Goal: Task Accomplishment & Management: Use online tool/utility

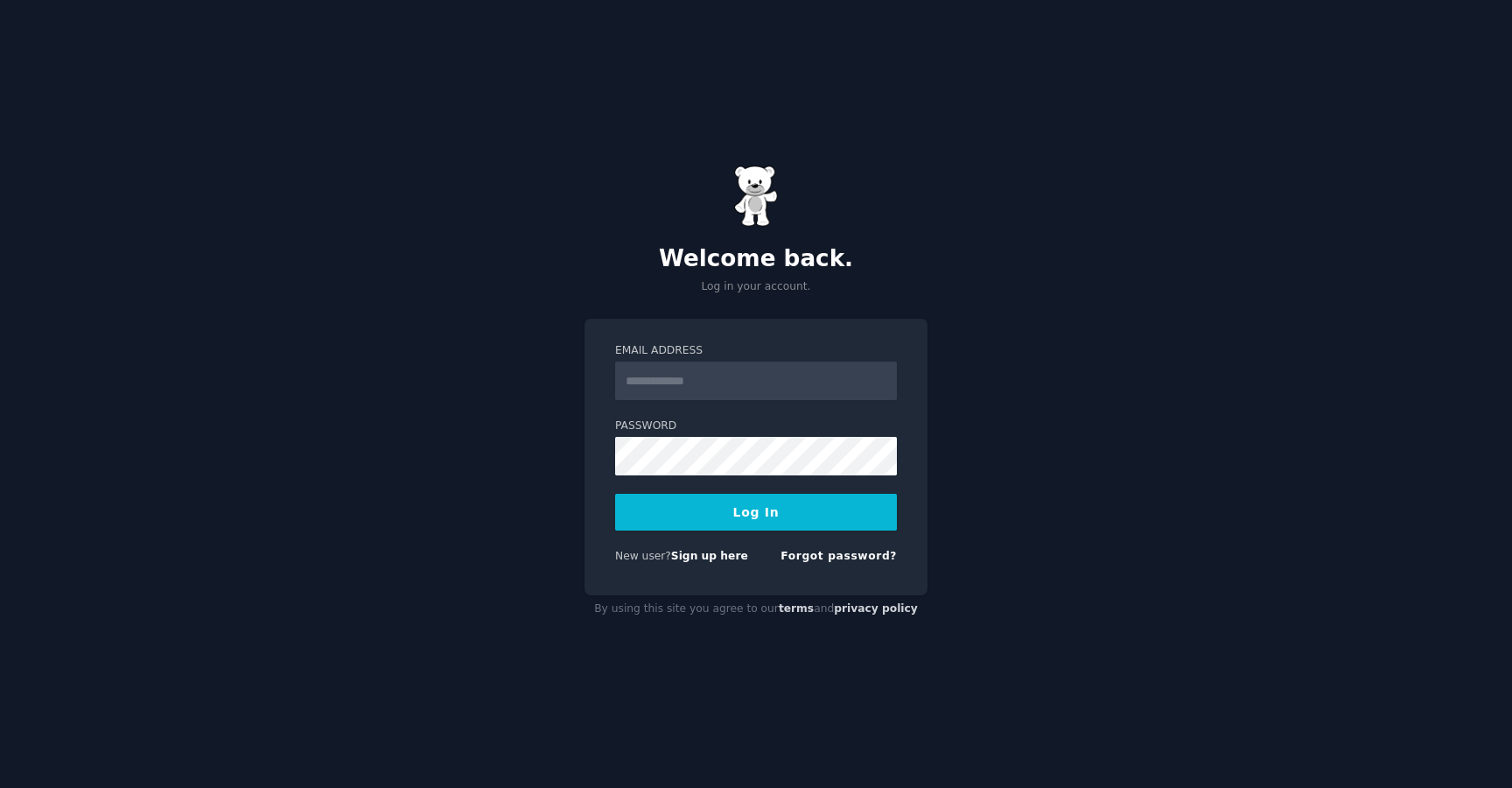
click at [746, 380] on input "Email Address" at bounding box center [755, 380] width 282 height 39
click at [698, 557] on link "Sign up here" at bounding box center [710, 556] width 77 height 13
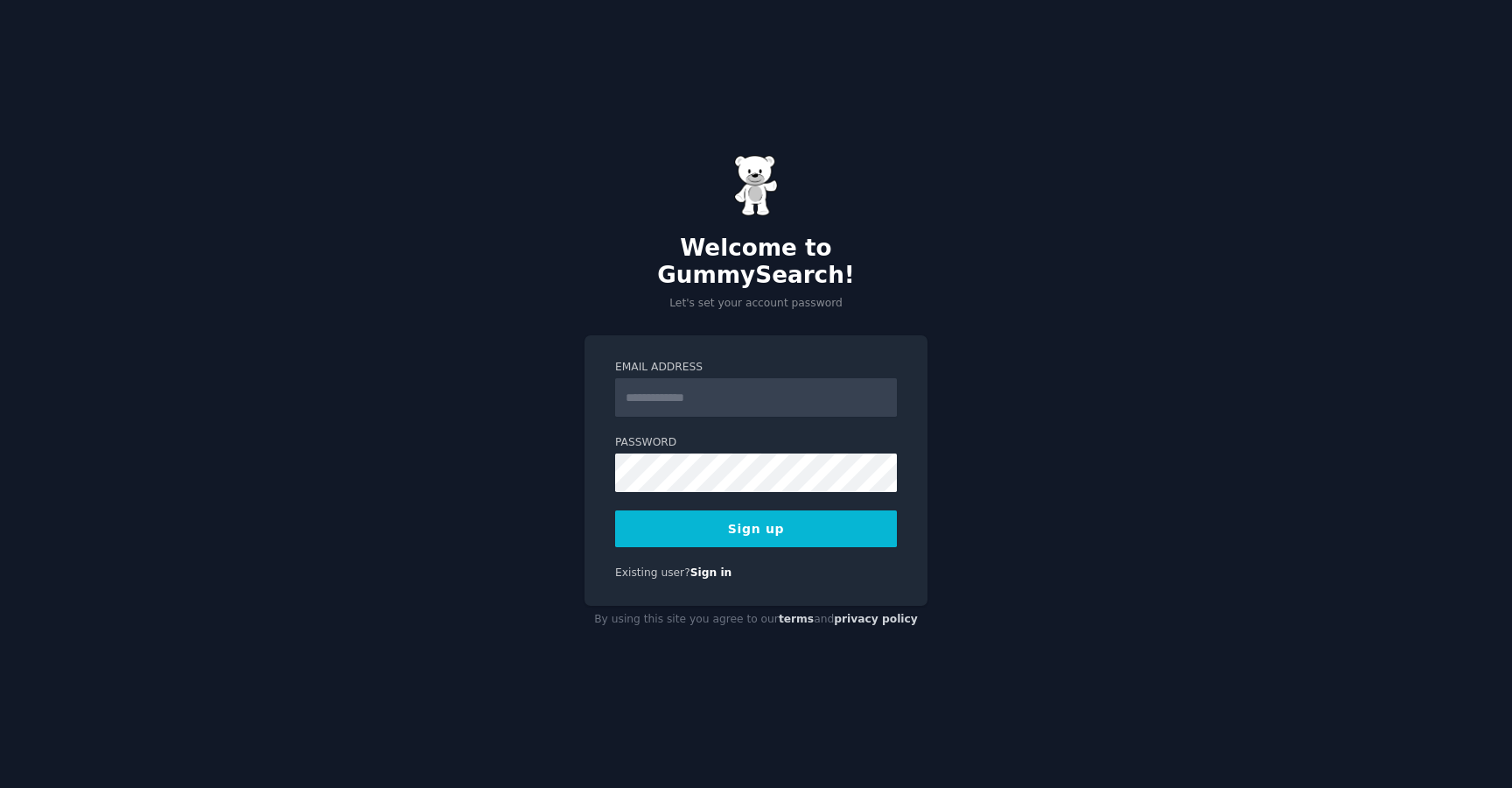
click at [815, 392] on input "Email Address" at bounding box center [755, 397] width 282 height 39
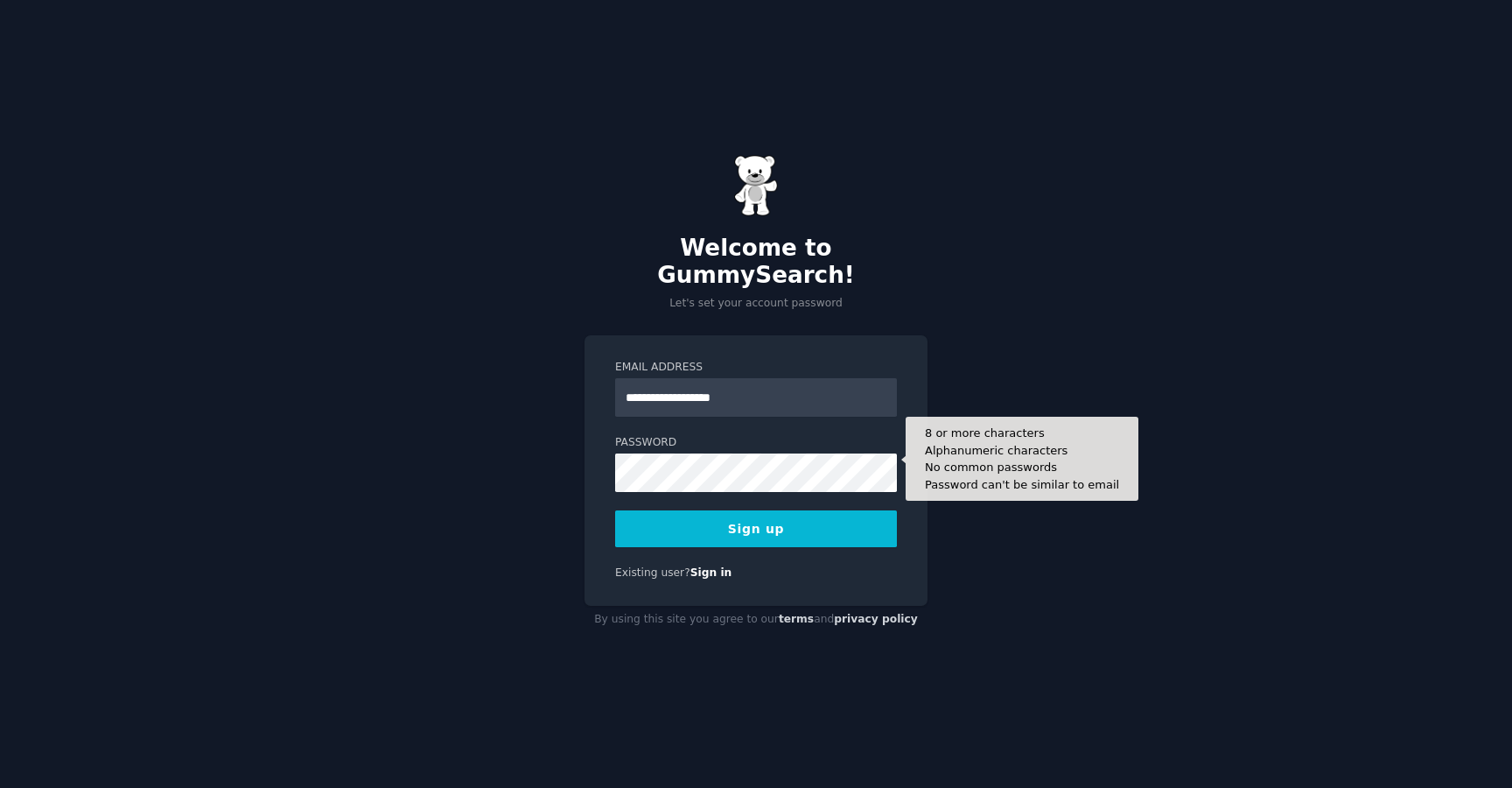
type input "**********"
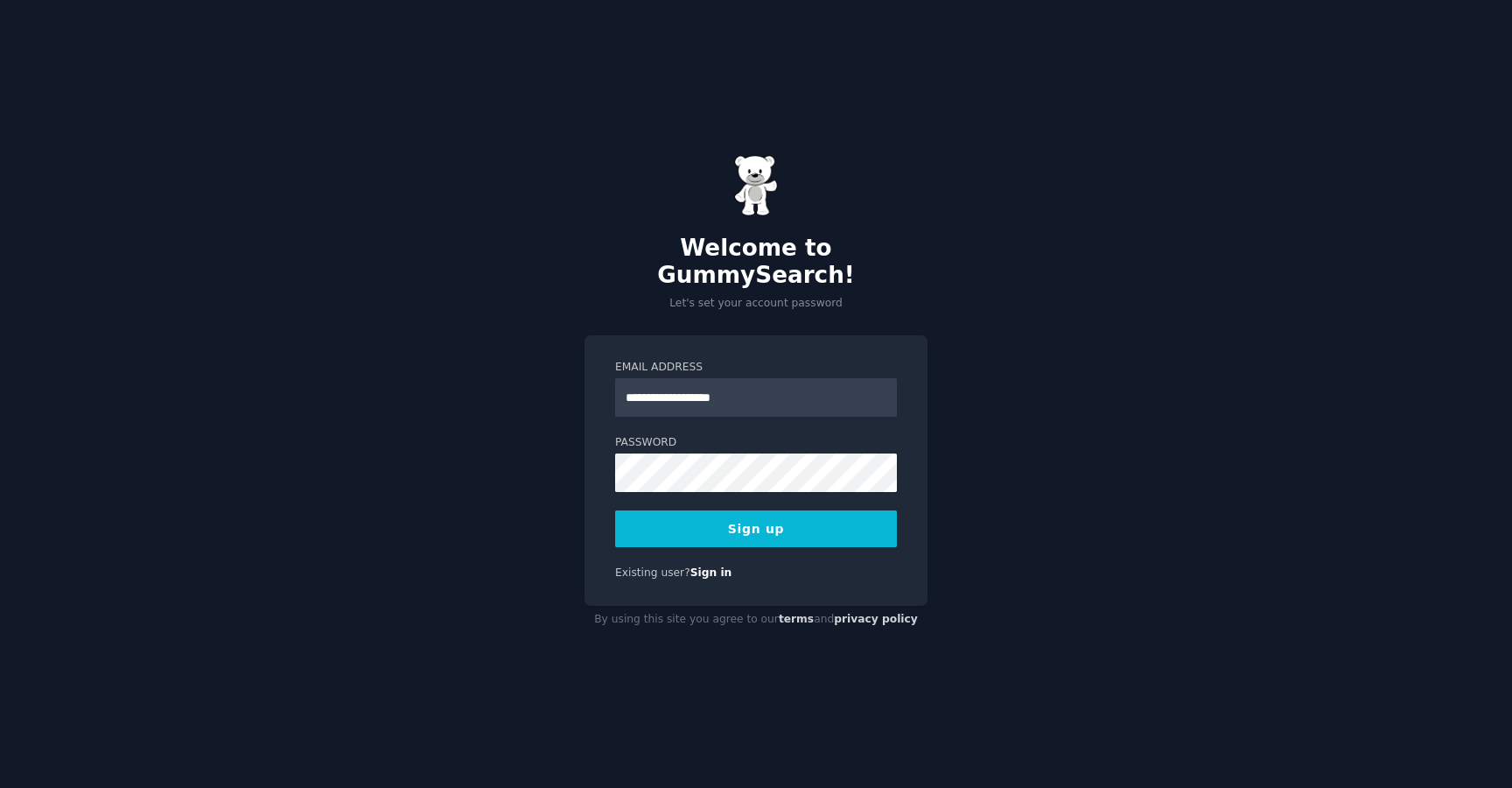
click at [778, 524] on button "Sign up" at bounding box center [755, 529] width 282 height 37
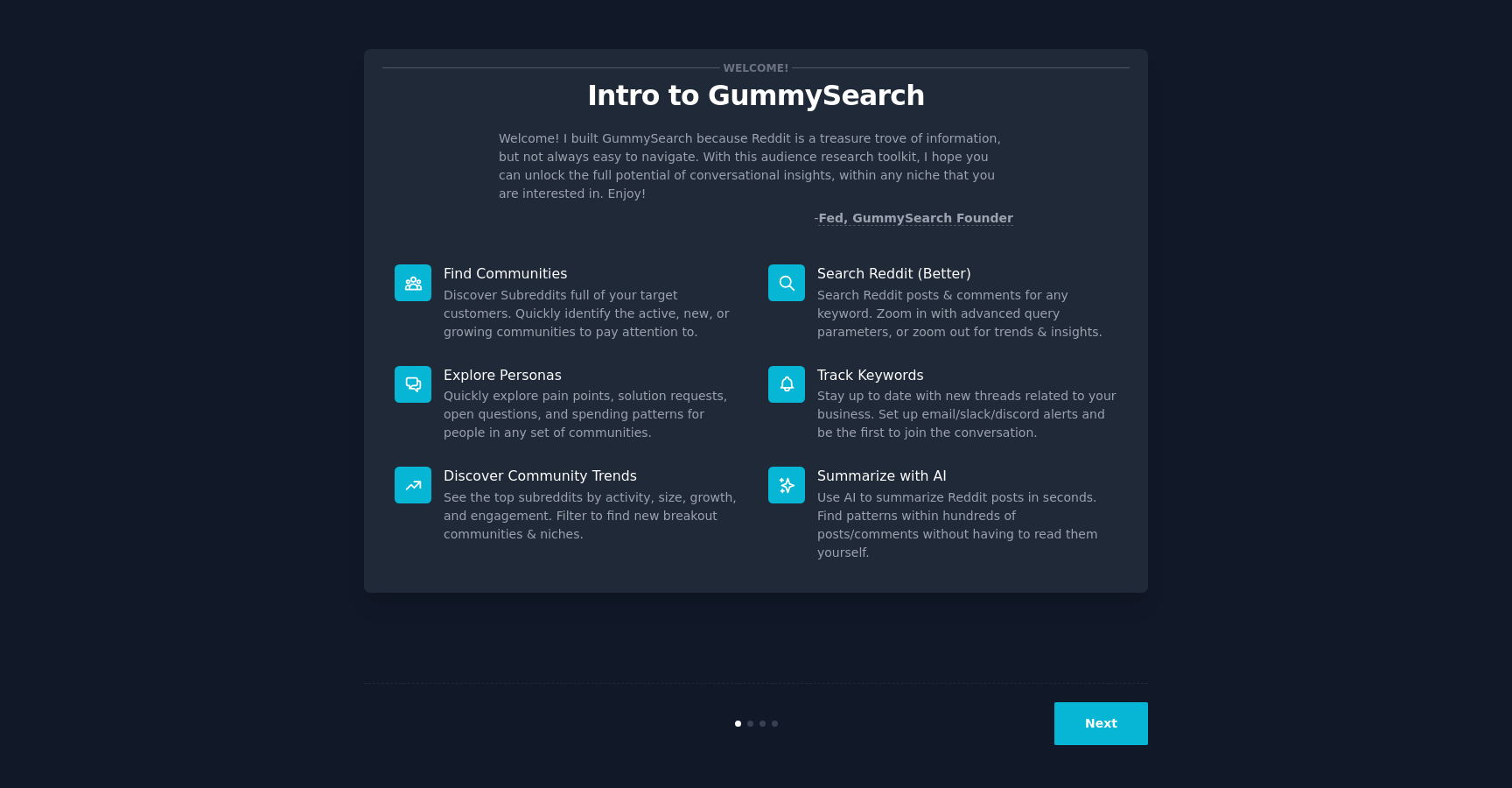
click at [1123, 732] on button "Next" at bounding box center [1101, 724] width 94 height 43
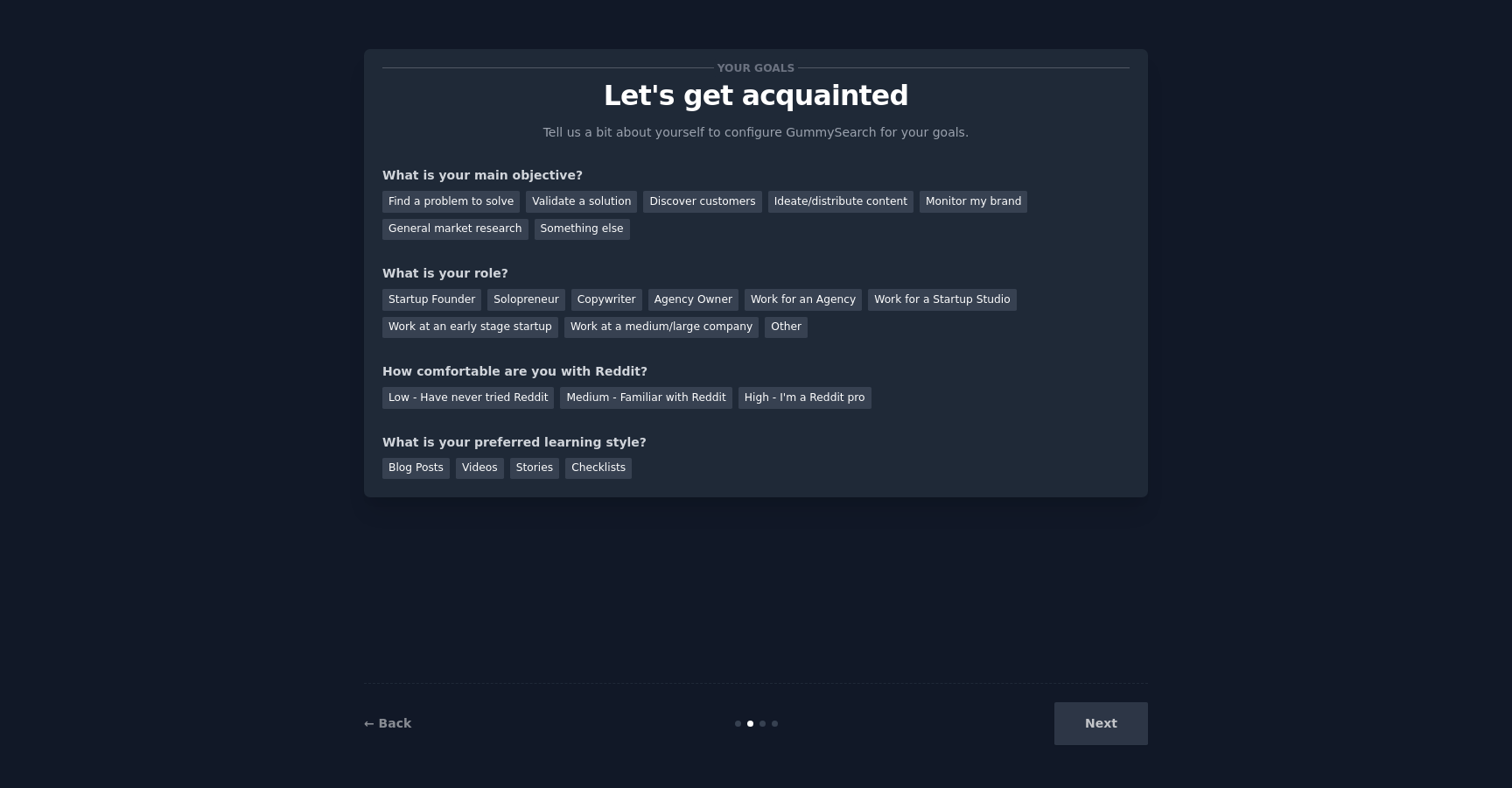
click at [1123, 732] on div "Next" at bounding box center [1017, 724] width 262 height 43
click at [1120, 730] on div "Next" at bounding box center [1017, 724] width 262 height 43
click at [574, 204] on div "Validate a solution" at bounding box center [580, 202] width 111 height 22
click at [464, 202] on div "Find a problem to solve" at bounding box center [451, 202] width 138 height 22
click at [1115, 732] on div "Next" at bounding box center [1017, 724] width 262 height 43
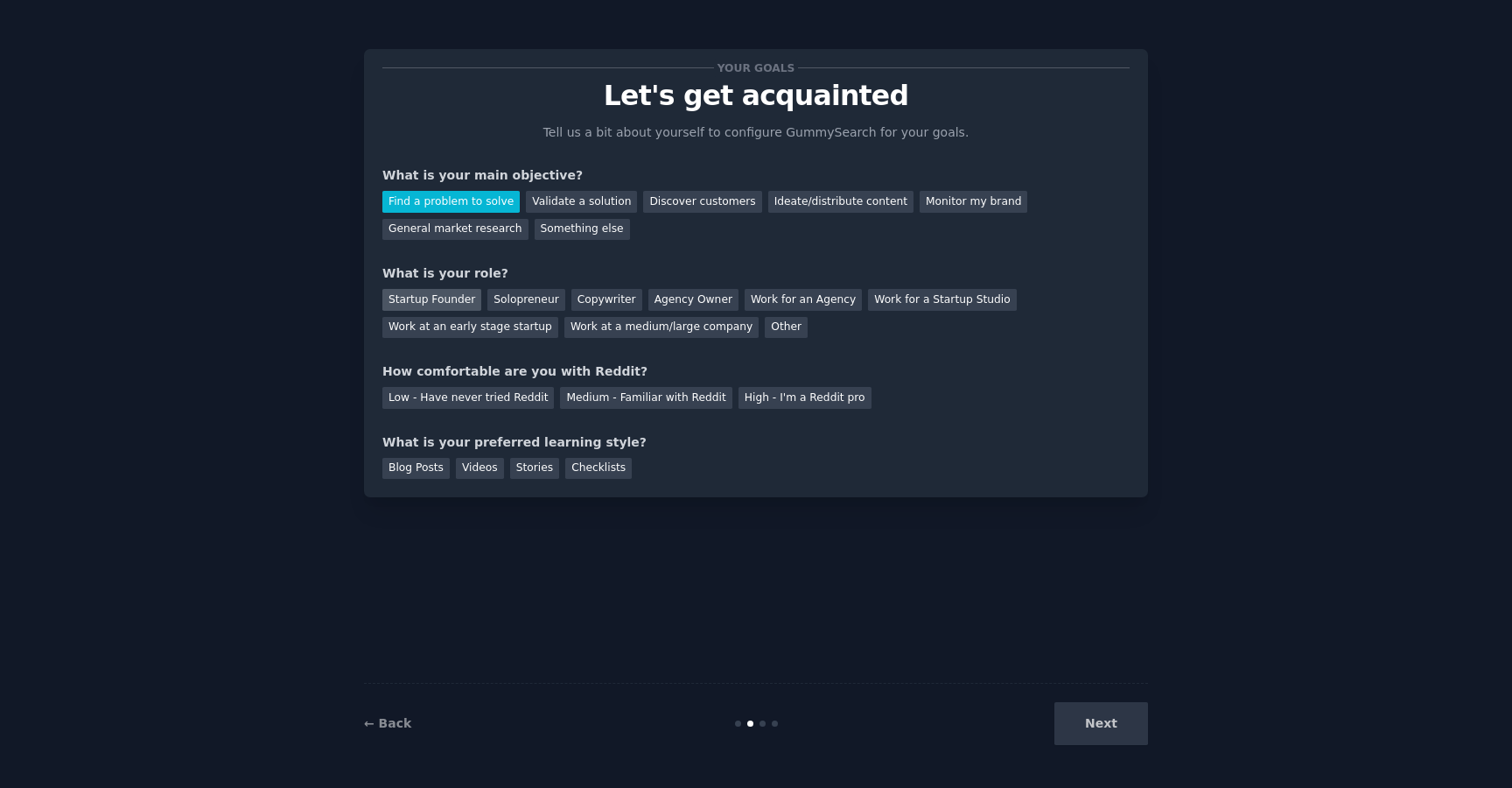
click at [455, 303] on div "Startup Founder" at bounding box center [432, 300] width 99 height 22
click at [516, 405] on div "Low - Have never tried Reddit" at bounding box center [468, 398] width 172 height 22
click at [436, 468] on div "Blog Posts" at bounding box center [416, 468] width 68 height 22
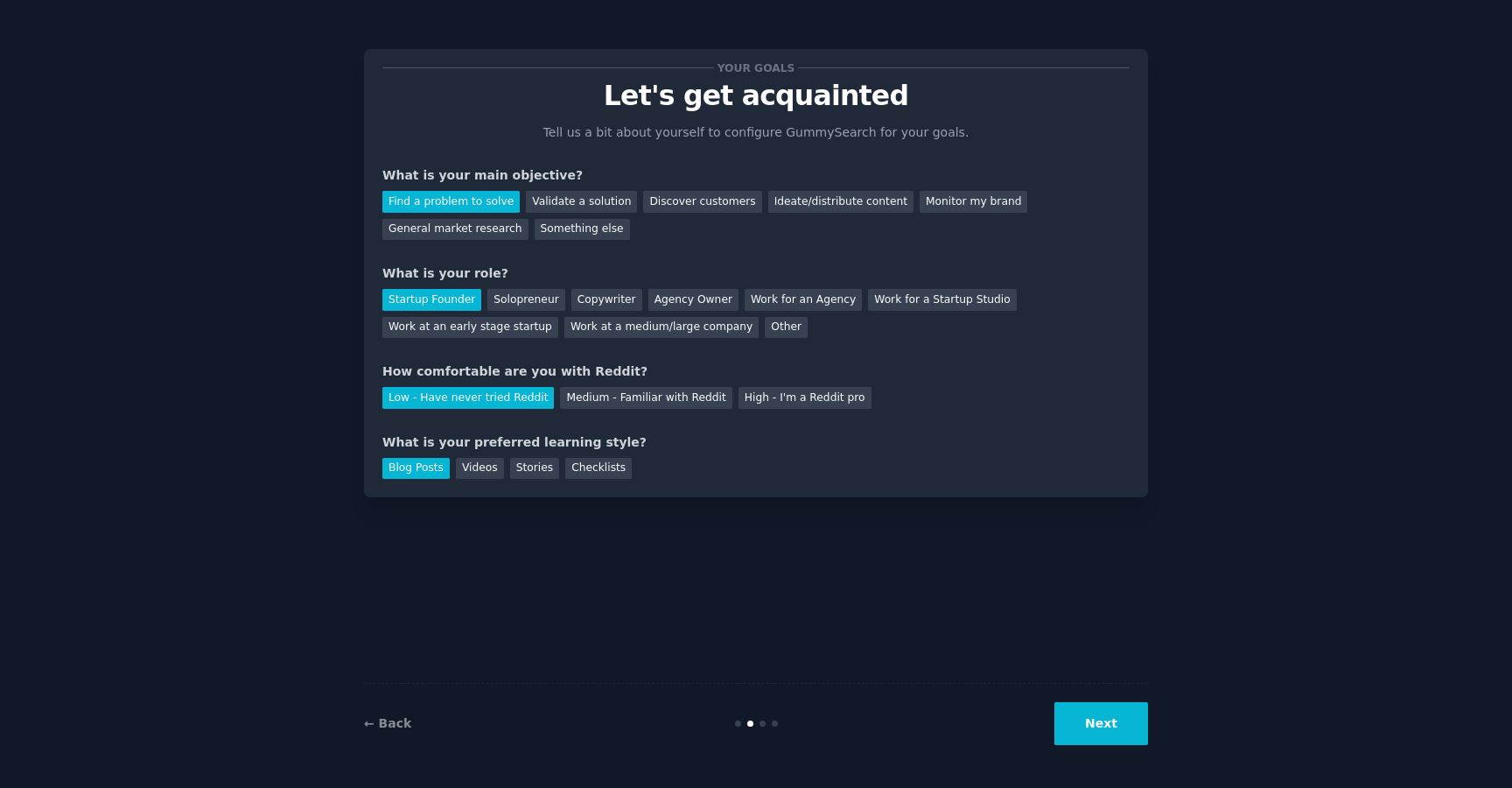
click at [1087, 707] on button "Next" at bounding box center [1101, 724] width 94 height 43
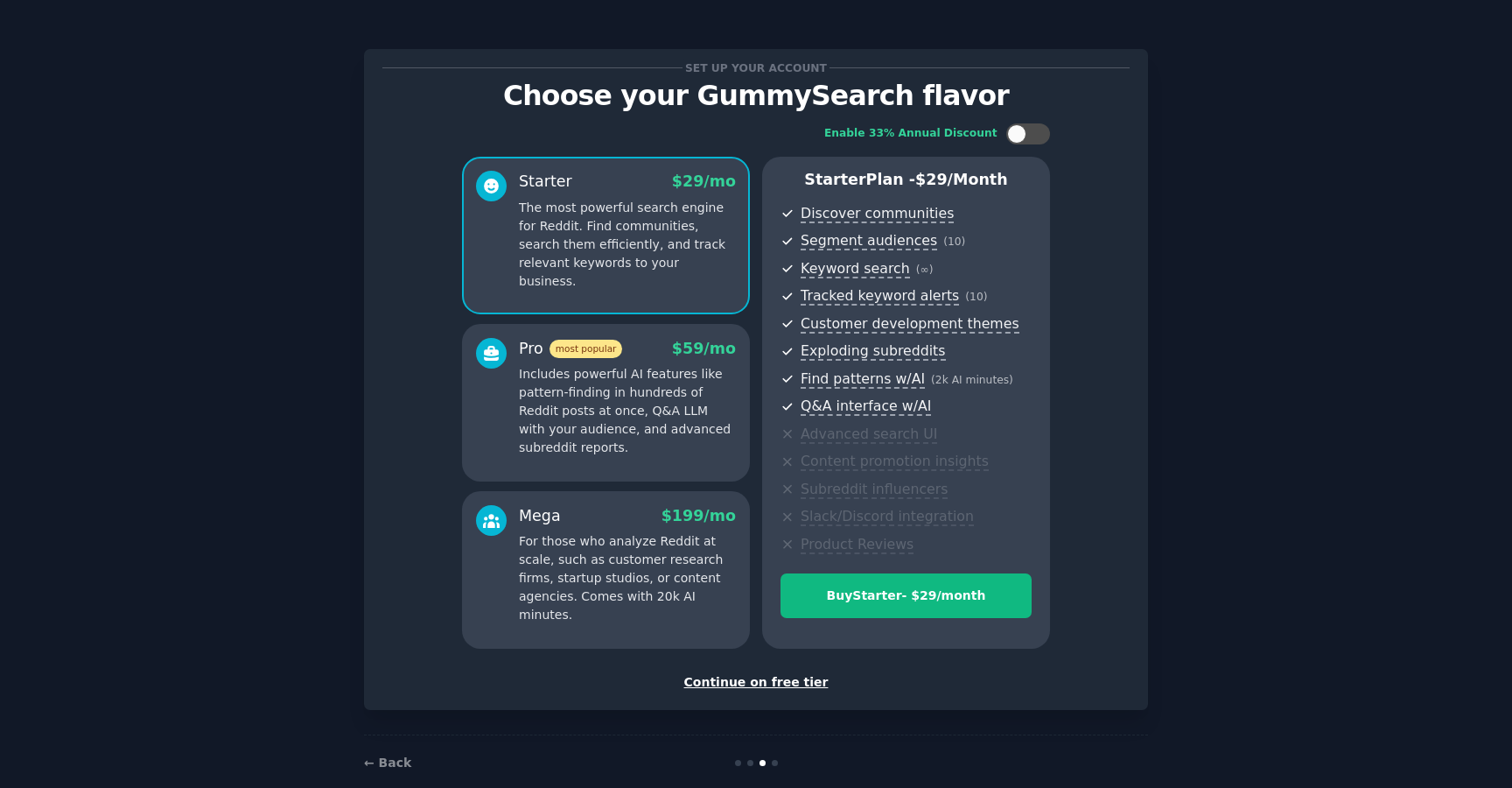
click at [795, 684] on div "Continue on free tier" at bounding box center [756, 683] width 747 height 18
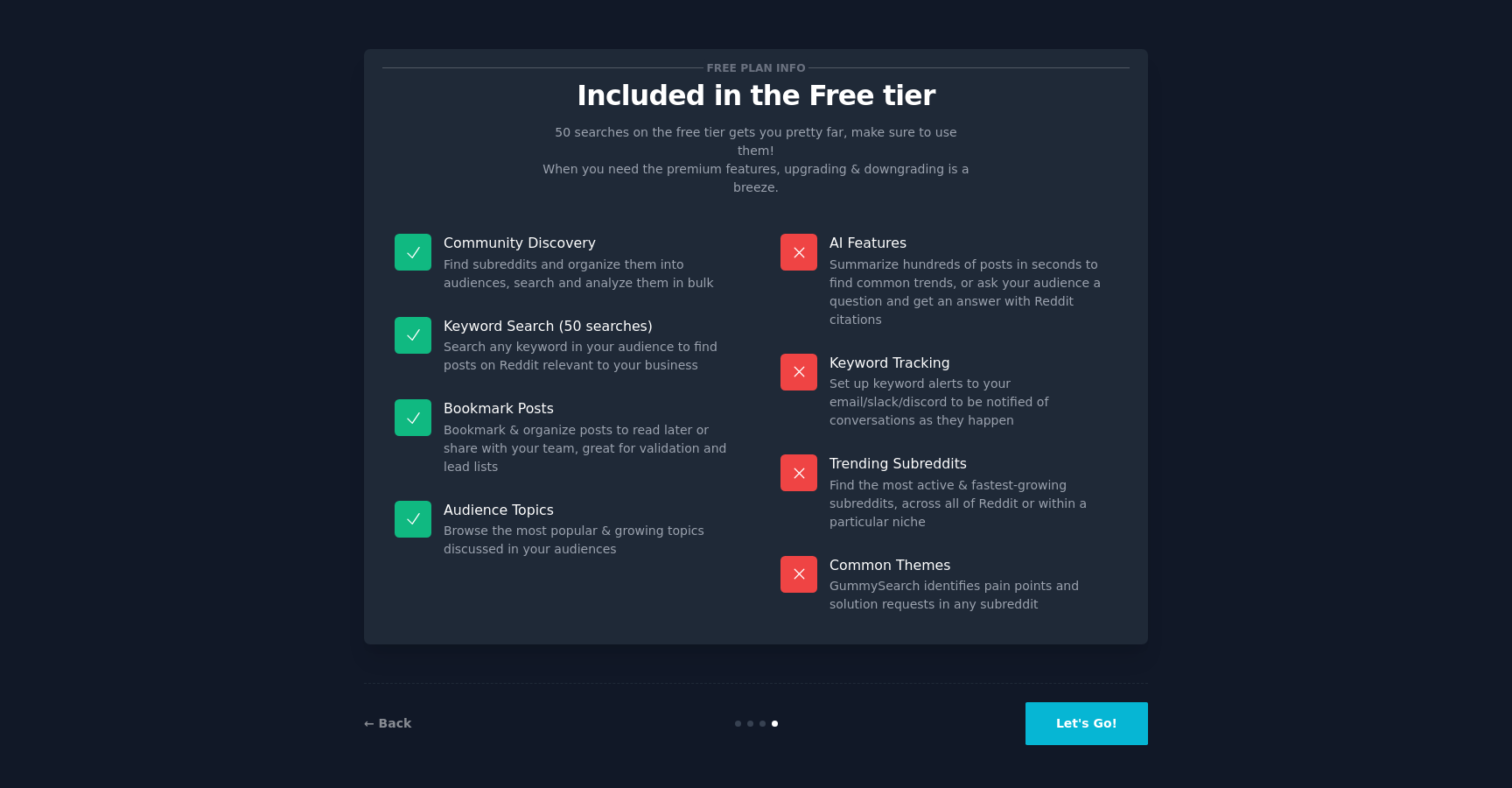
click at [1075, 728] on button "Let's Go!" at bounding box center [1086, 724] width 122 height 43
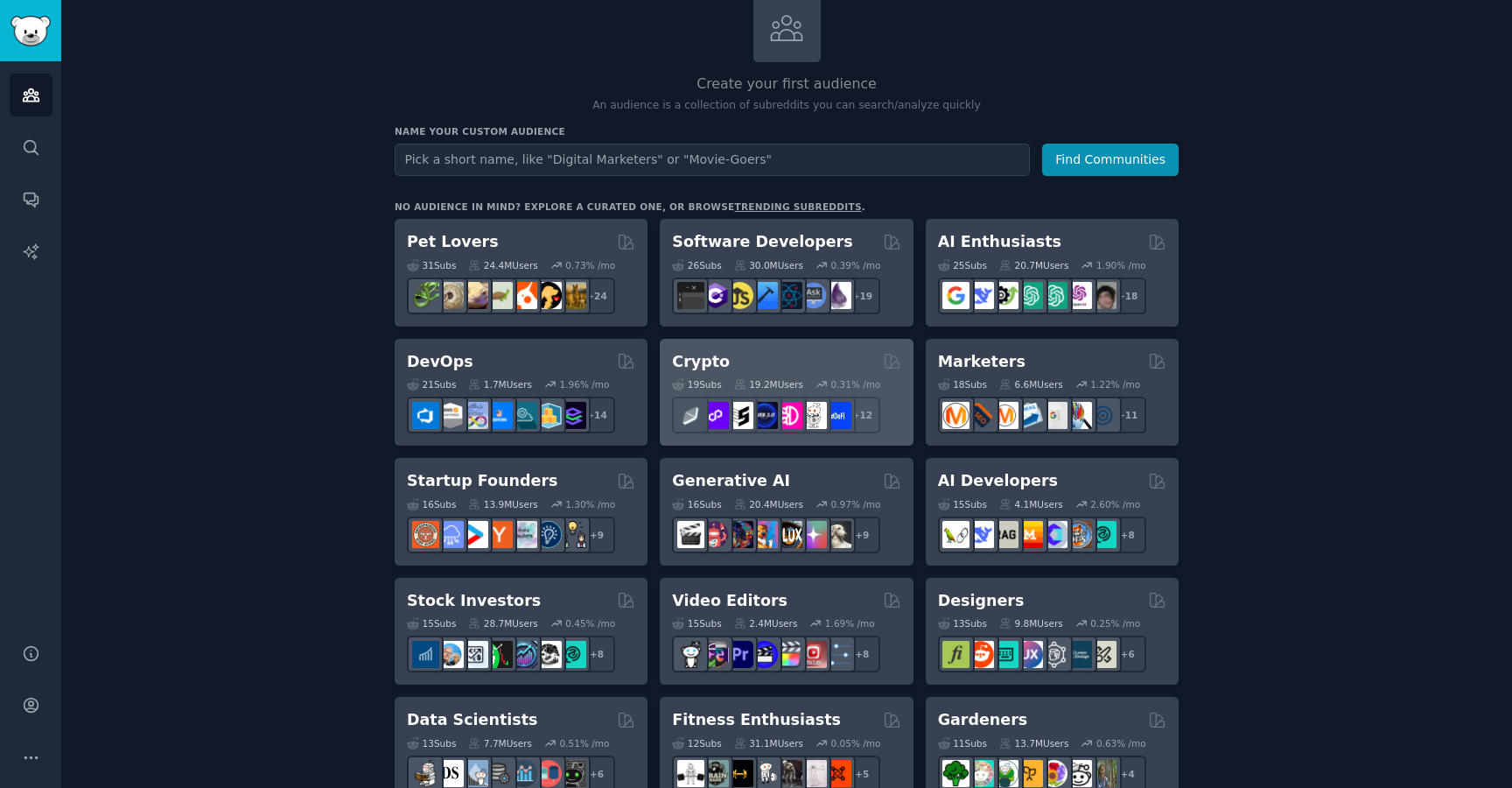
scroll to position [131, 0]
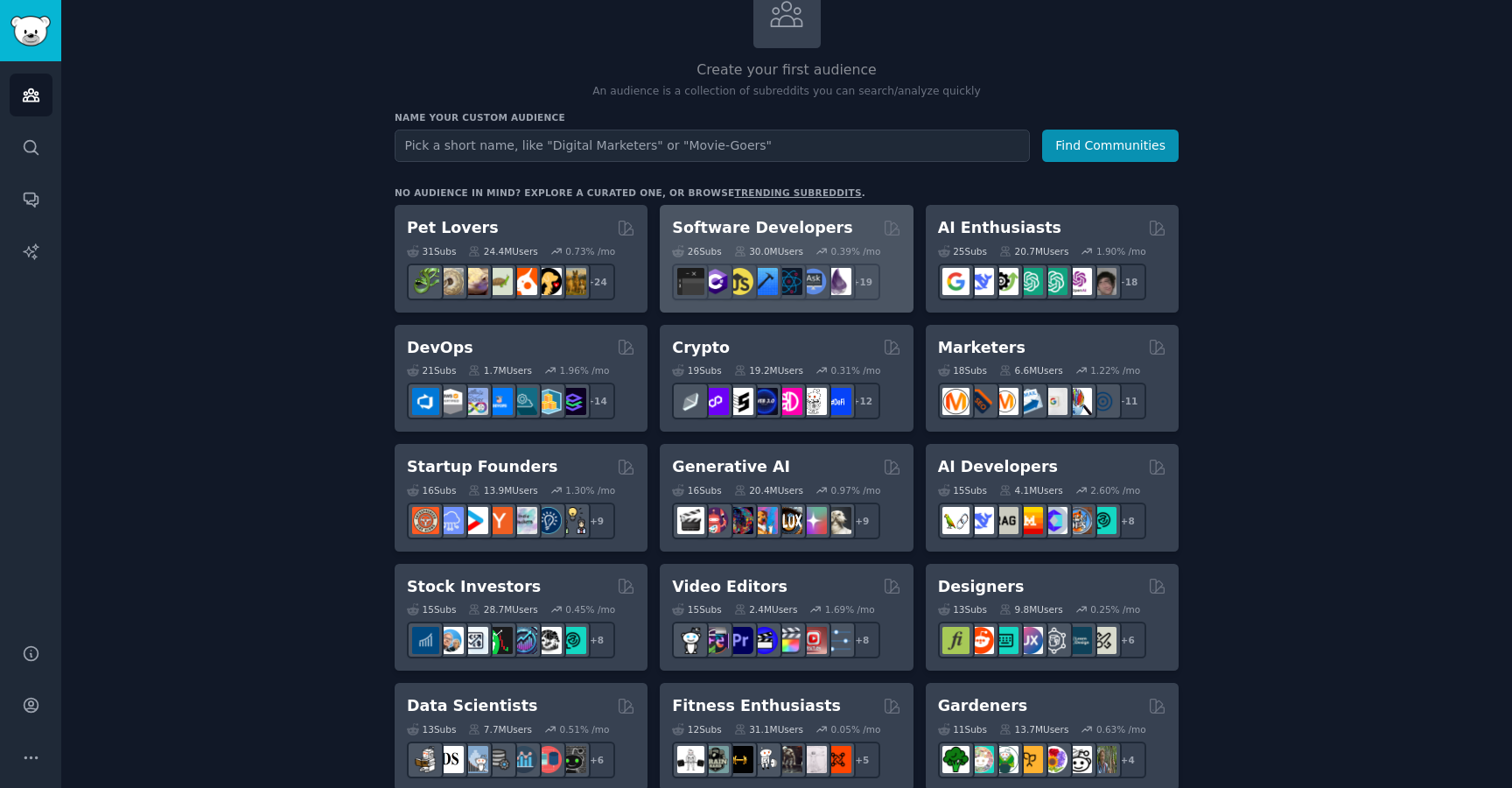
click at [783, 222] on h2 "Software Developers" at bounding box center [762, 228] width 180 height 22
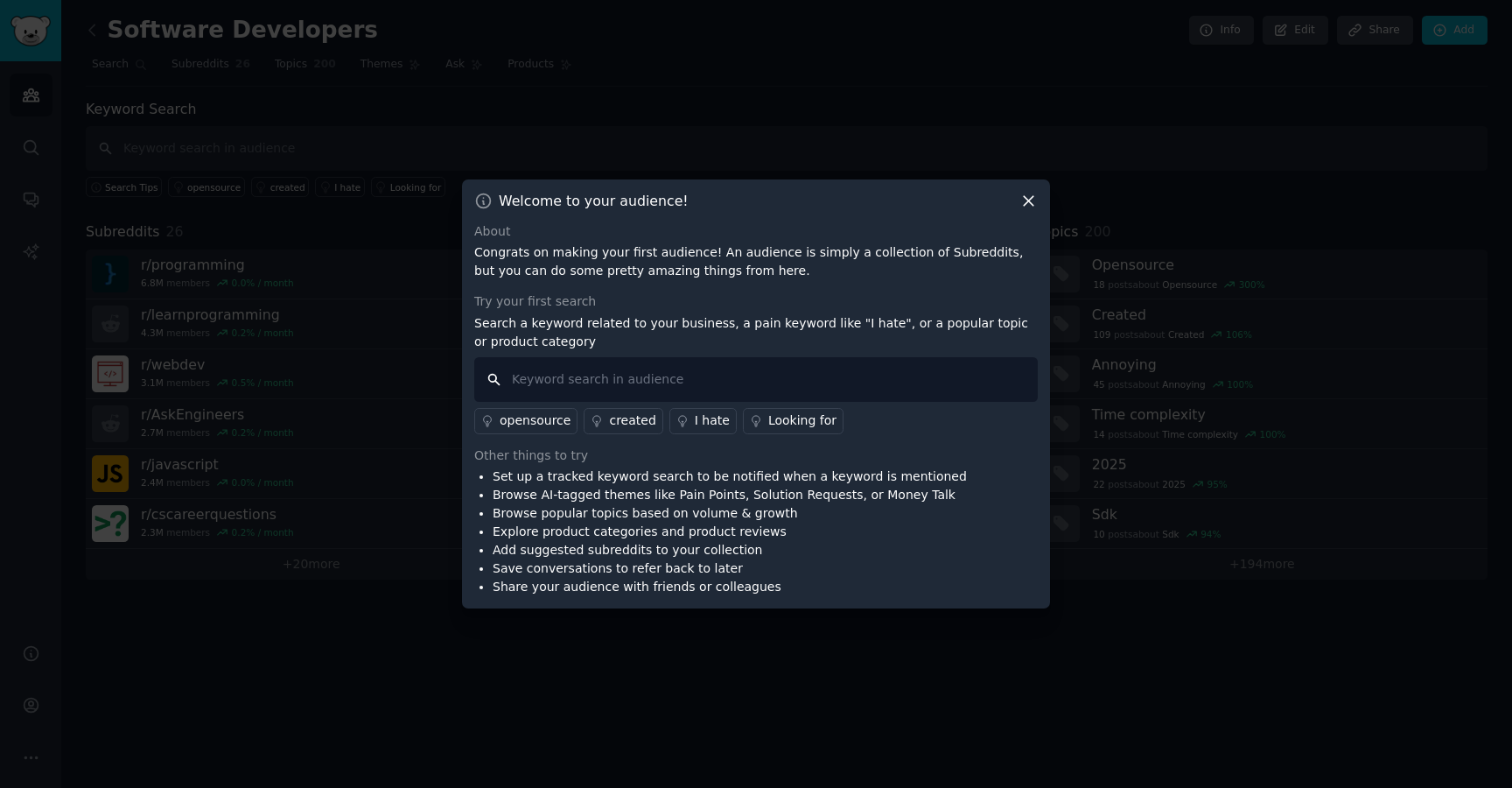
click at [802, 374] on input "text" at bounding box center [756, 380] width 563 height 45
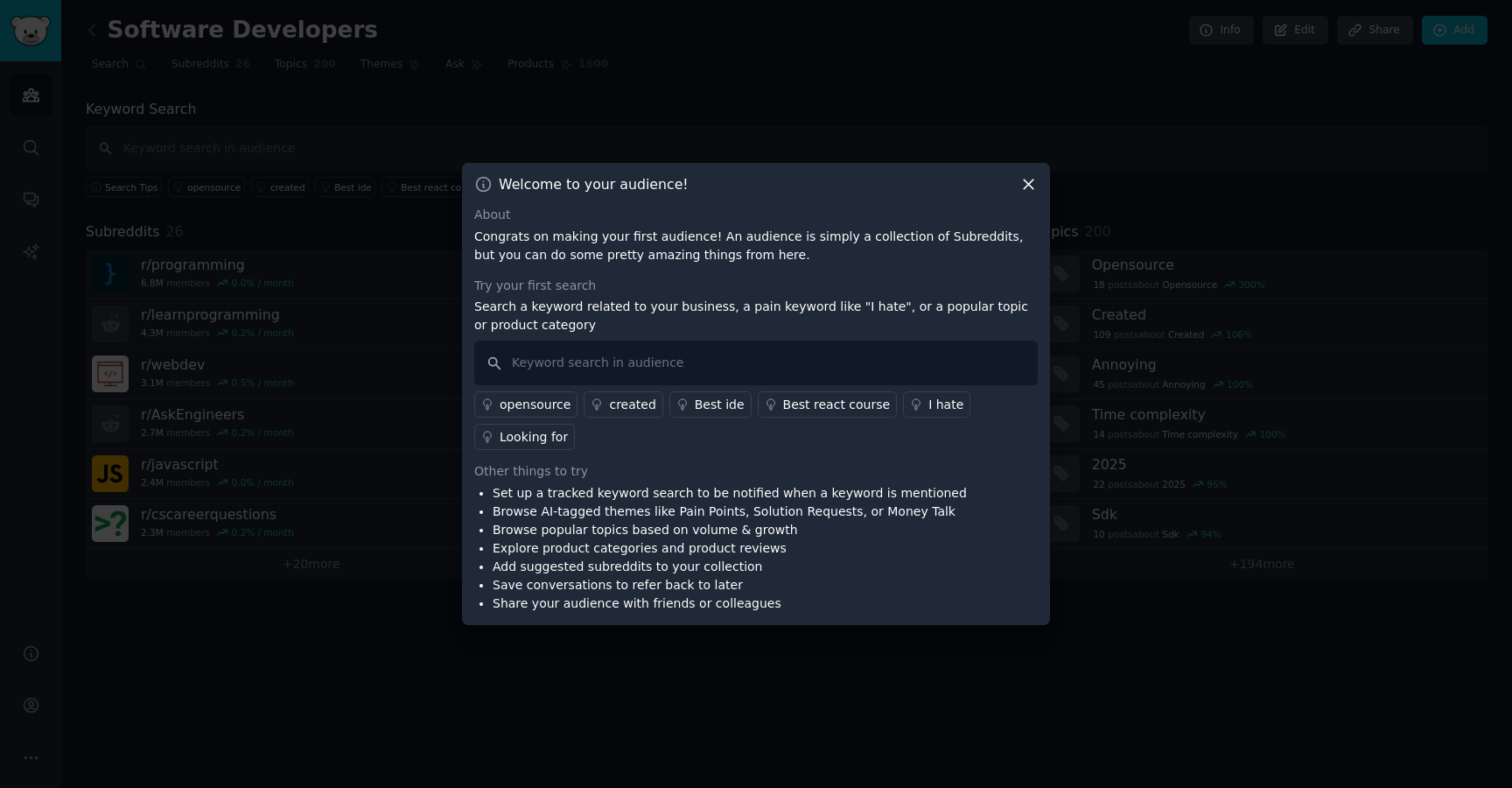
click at [1022, 182] on icon at bounding box center [1029, 184] width 18 height 18
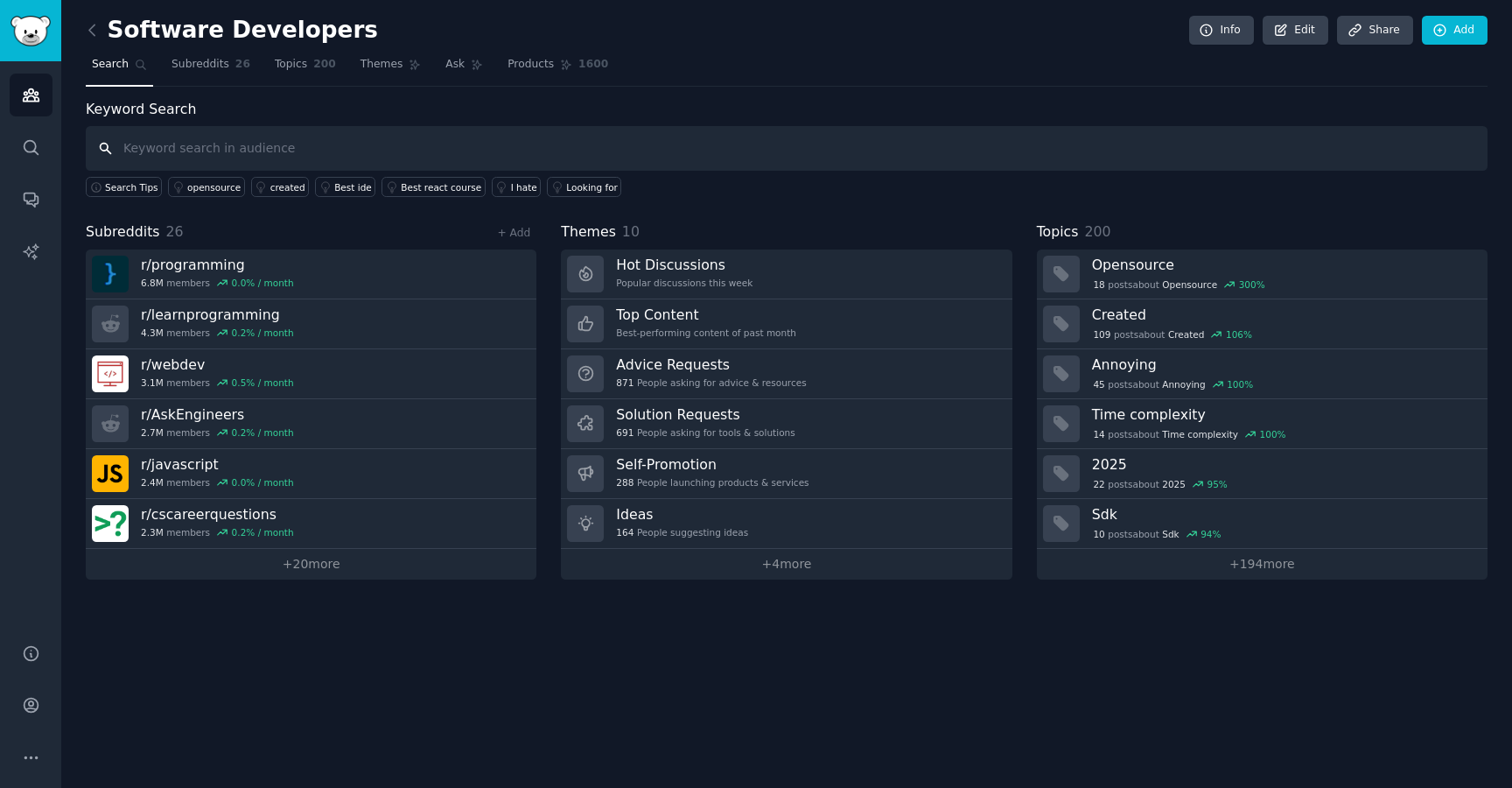
click at [552, 155] on input "text" at bounding box center [786, 149] width 1401 height 45
click at [104, 146] on input "app no code" at bounding box center [786, 149] width 1401 height 45
click at [102, 150] on input "app no code" at bounding box center [786, 149] width 1401 height 45
type input "app no code"
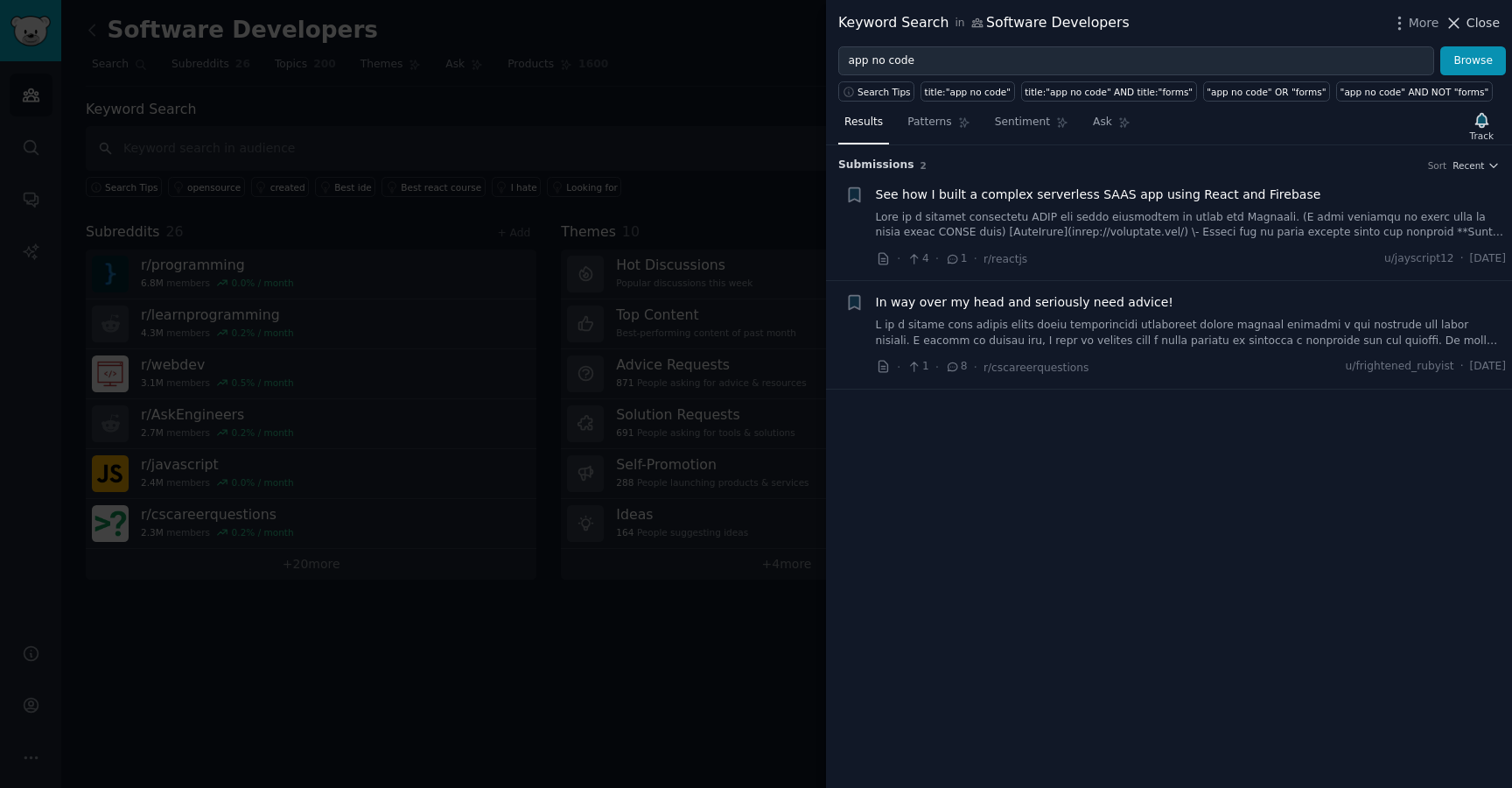
click at [1472, 24] on span "Close" at bounding box center [1482, 23] width 33 height 18
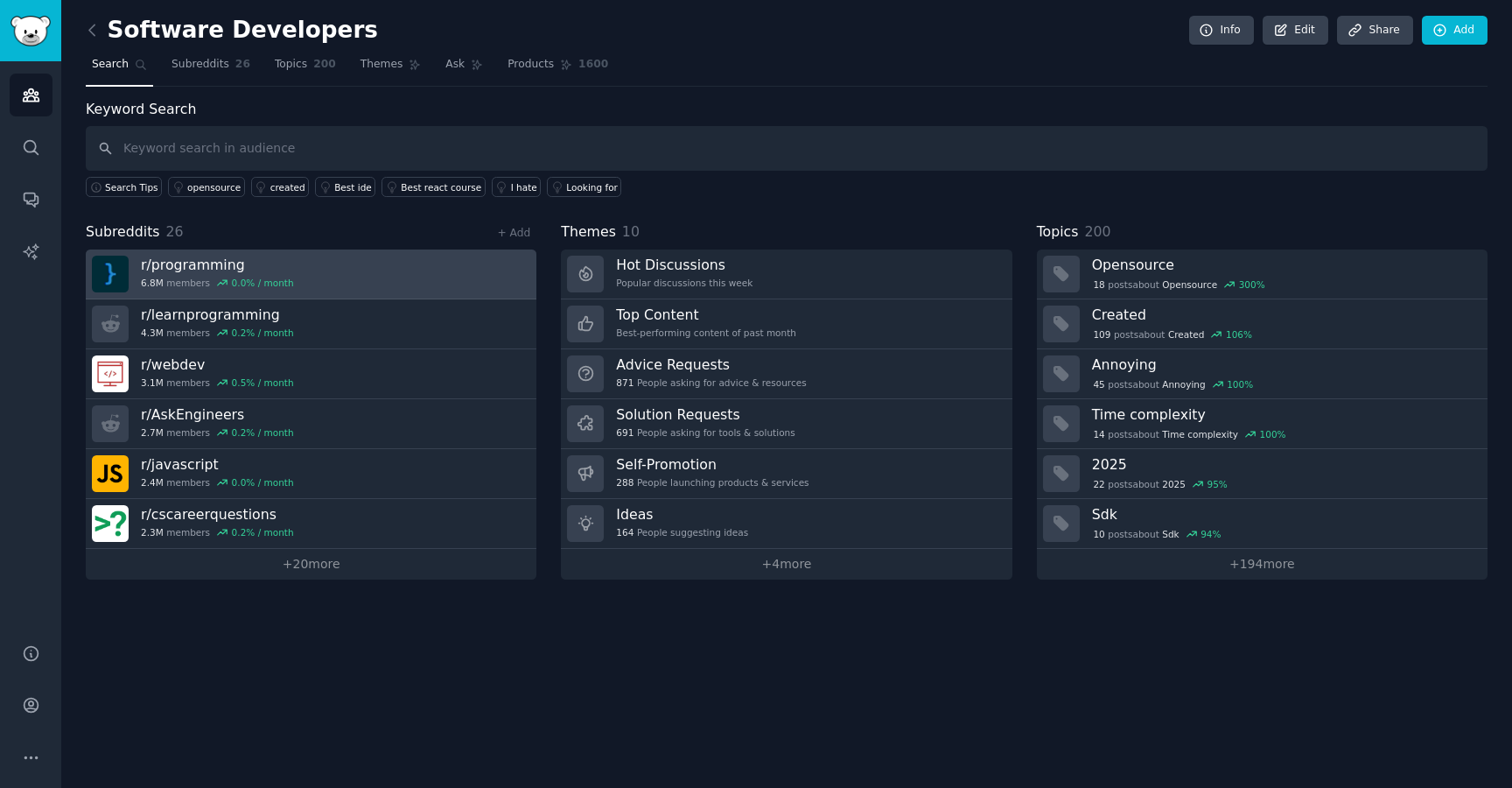
click at [246, 275] on div "r/ programming 6.8M members 0.0 % / month" at bounding box center [218, 274] width 153 height 37
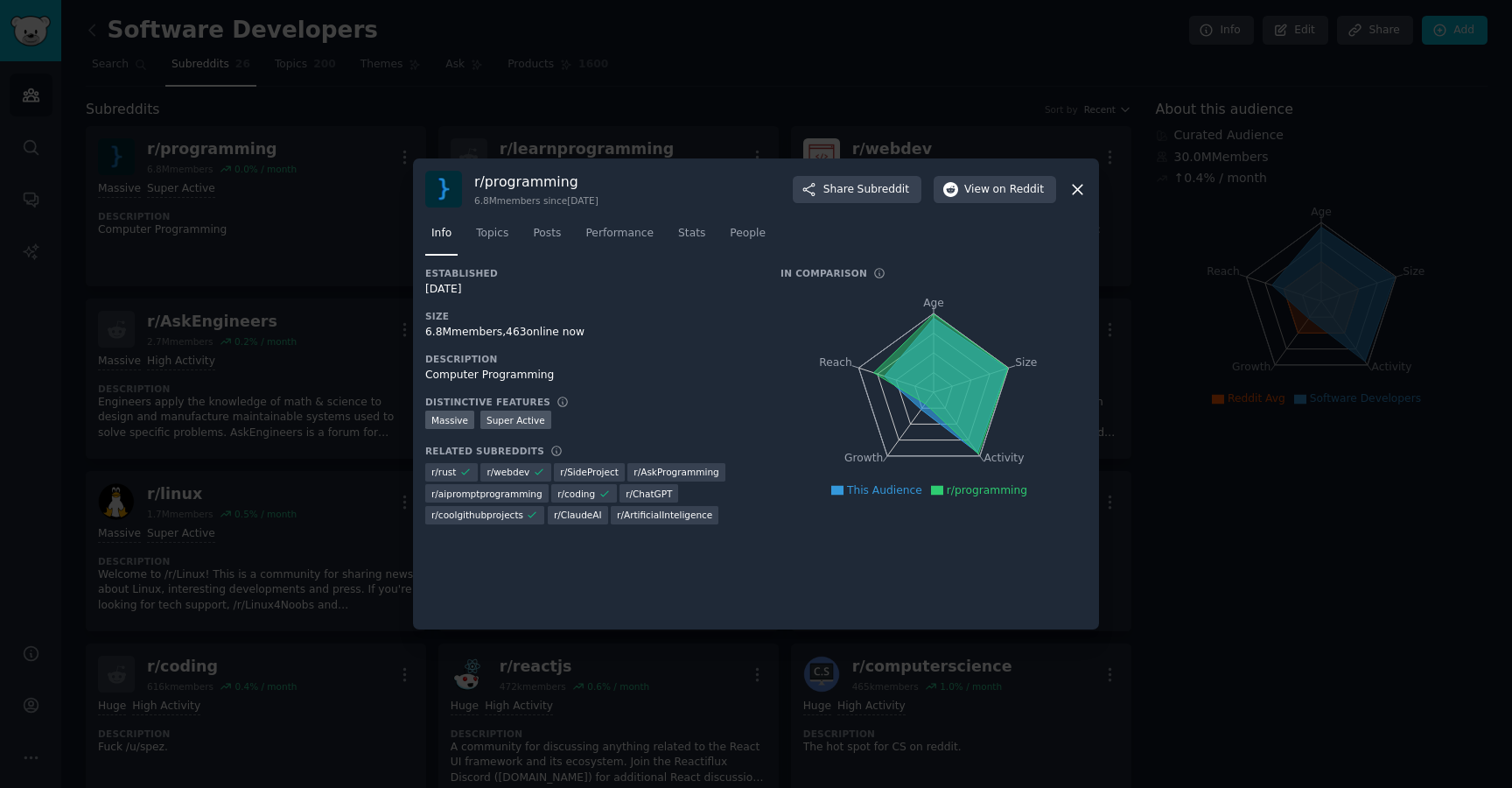
click at [1083, 191] on icon at bounding box center [1077, 189] width 18 height 18
